Goal: Understand process/instructions: Learn how to perform a task or action

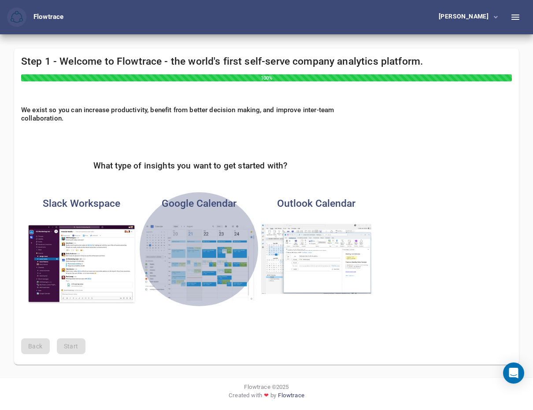
click at [211, 250] on img "button" at bounding box center [199, 262] width 110 height 77
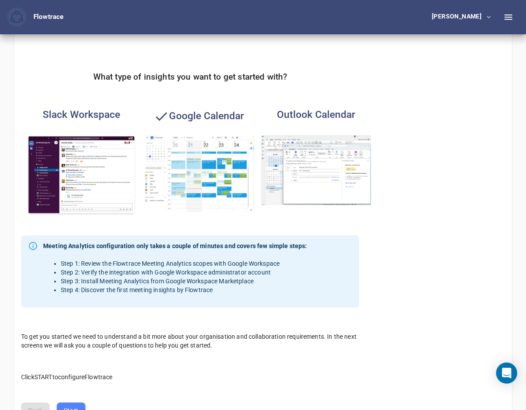
scroll to position [147, 0]
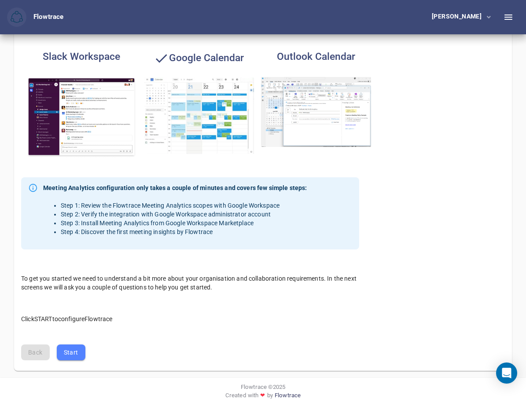
click at [69, 352] on span "Start" at bounding box center [71, 352] width 15 height 11
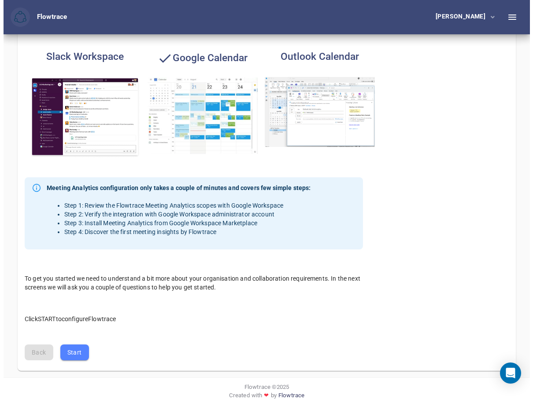
scroll to position [0, 0]
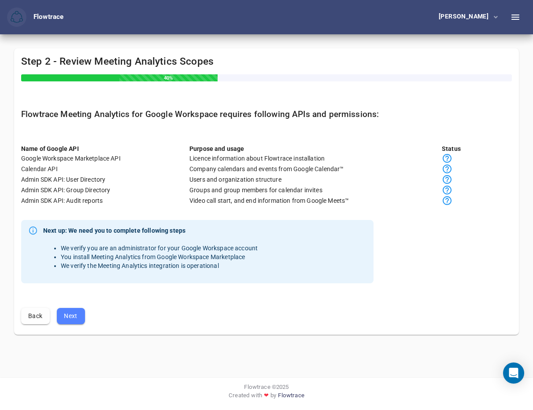
click at [70, 314] on span "Next" at bounding box center [71, 316] width 14 height 11
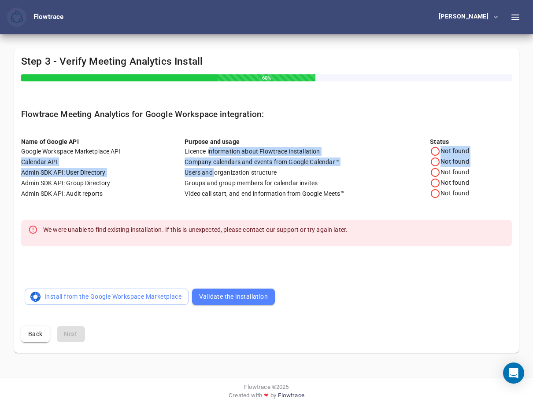
click at [214, 172] on div "Name of Google API Purpose and usage Status Google Workspace Marketplace API Li…" at bounding box center [266, 164] width 490 height 69
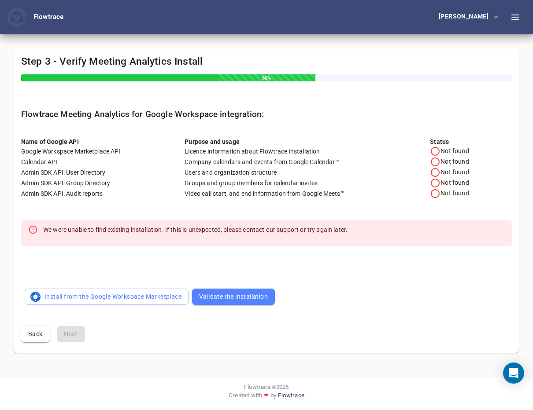
click at [214, 172] on div "Users and organization structure" at bounding box center [306, 172] width 245 height 9
click at [495, 18] on icon "button" at bounding box center [495, 17] width 4 height 3
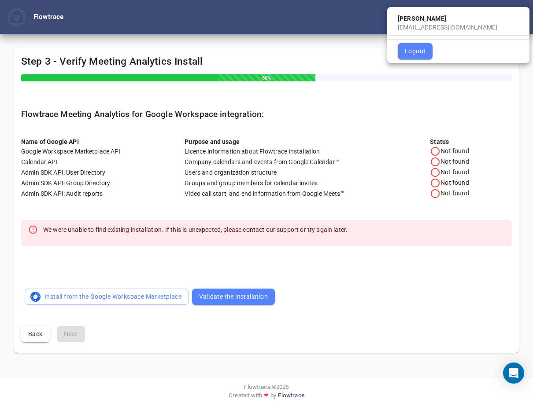
click at [423, 53] on span "Logout" at bounding box center [414, 51] width 21 height 11
